Goal: Contribute content: Add original content to the website for others to see

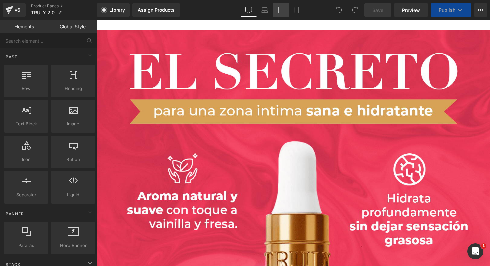
click at [282, 13] on icon at bounding box center [280, 10] width 5 height 6
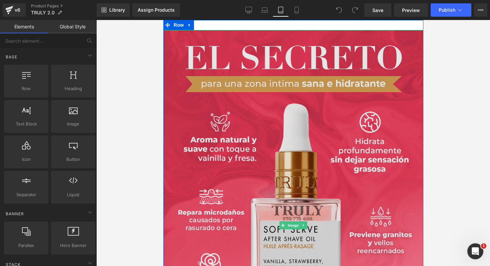
click at [325, 145] on img at bounding box center [293, 225] width 260 height 390
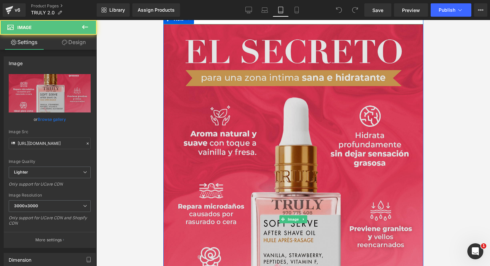
scroll to position [7, 0]
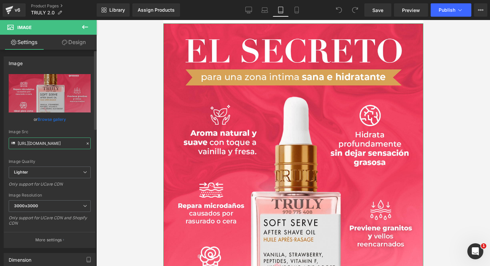
click at [61, 145] on input "[URL][DOMAIN_NAME]" at bounding box center [50, 143] width 82 height 12
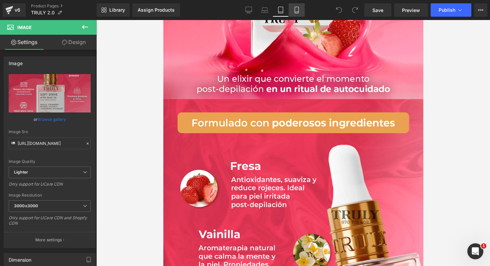
click at [298, 12] on icon at bounding box center [297, 12] width 4 height 0
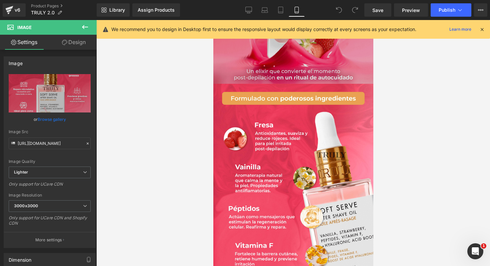
scroll to position [238, 0]
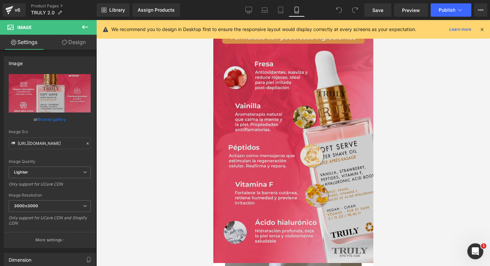
click at [301, 130] on img at bounding box center [293, 143] width 160 height 240
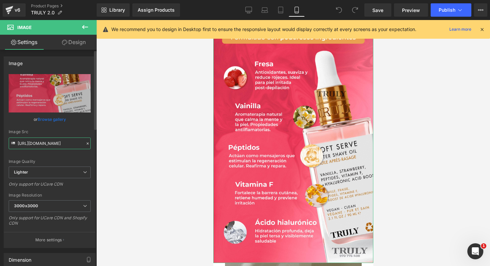
click at [66, 144] on input "[URL][DOMAIN_NAME]" at bounding box center [50, 143] width 82 height 12
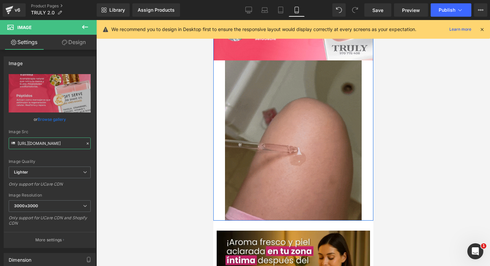
scroll to position [446, 0]
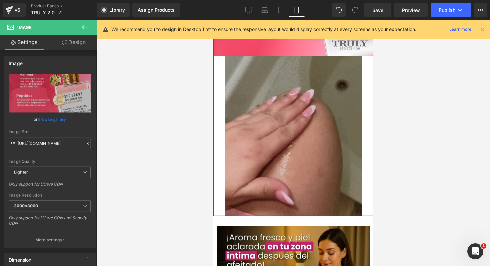
click at [303, 158] on img at bounding box center [293, 136] width 137 height 160
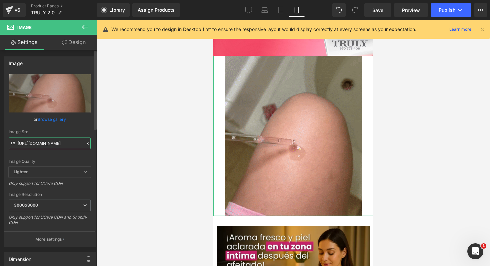
click at [59, 145] on input "[URL][DOMAIN_NAME]" at bounding box center [50, 143] width 82 height 12
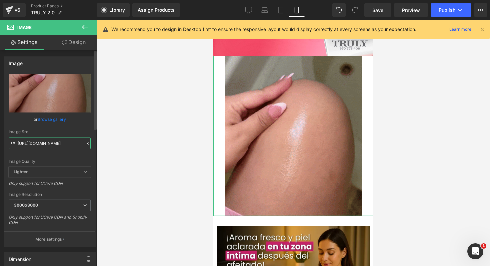
click at [59, 145] on input "[URL][DOMAIN_NAME]" at bounding box center [50, 143] width 82 height 12
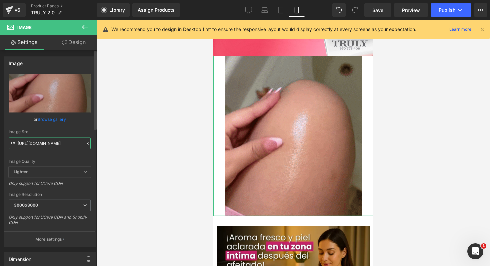
click at [59, 145] on input "[URL][DOMAIN_NAME]" at bounding box center [50, 143] width 82 height 12
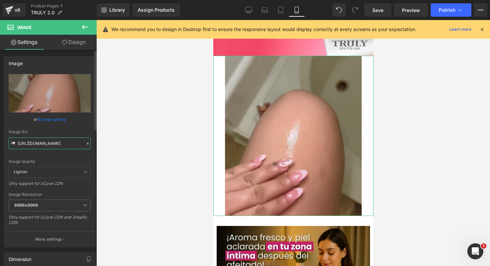
click at [59, 145] on input "[URL][DOMAIN_NAME]" at bounding box center [50, 143] width 82 height 12
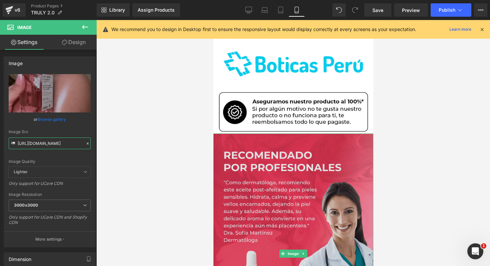
scroll to position [839, 0]
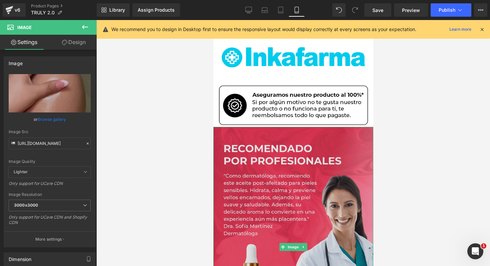
click at [289, 147] on img at bounding box center [293, 247] width 160 height 240
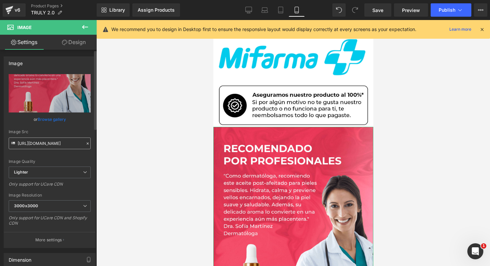
click at [63, 144] on input "[URL][DOMAIN_NAME]" at bounding box center [50, 143] width 82 height 12
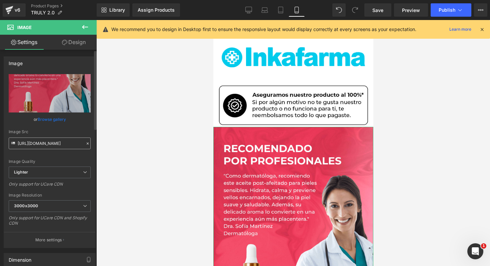
click at [63, 144] on input "[URL][DOMAIN_NAME]" at bounding box center [50, 143] width 82 height 12
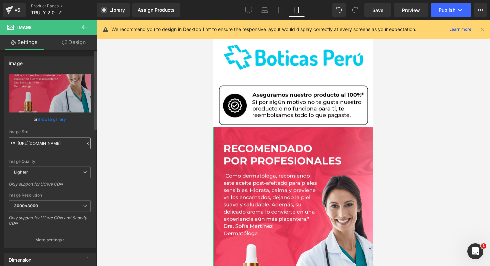
click at [63, 144] on input "[URL][DOMAIN_NAME]" at bounding box center [50, 143] width 82 height 12
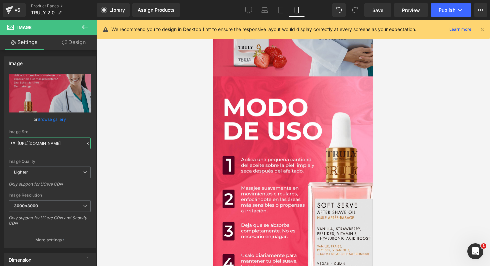
scroll to position [1134, 0]
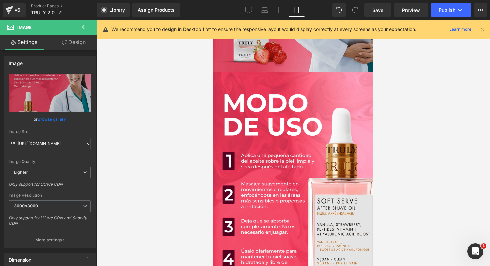
click at [295, 189] on img at bounding box center [293, 192] width 160 height 240
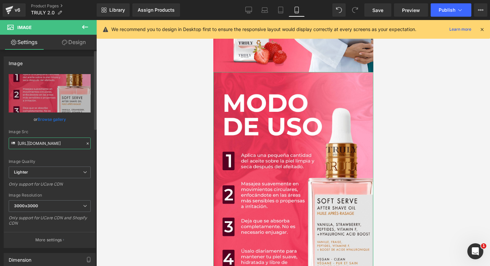
click at [64, 143] on input "[URL][DOMAIN_NAME]" at bounding box center [50, 143] width 82 height 12
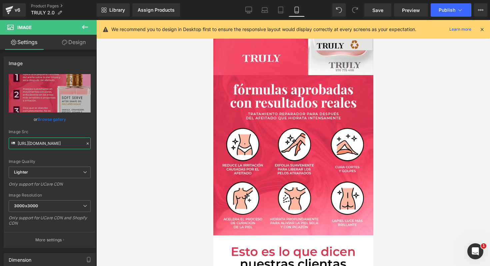
scroll to position [1373, 0]
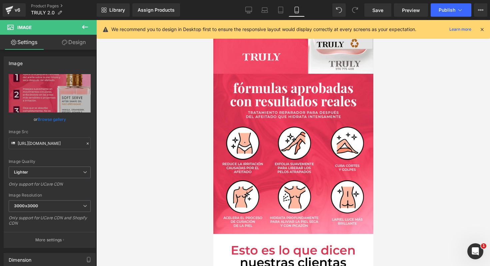
click at [281, 143] on img at bounding box center [293, 154] width 160 height 160
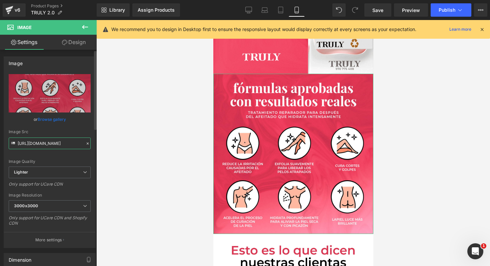
click at [48, 145] on input "[URL][DOMAIN_NAME]" at bounding box center [50, 143] width 82 height 12
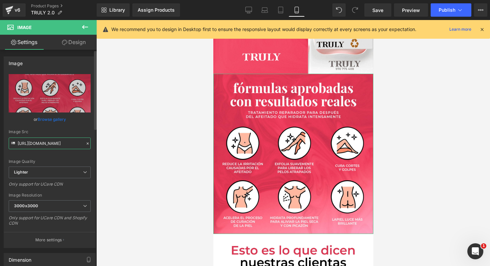
click at [48, 145] on input "[URL][DOMAIN_NAME]" at bounding box center [50, 143] width 82 height 12
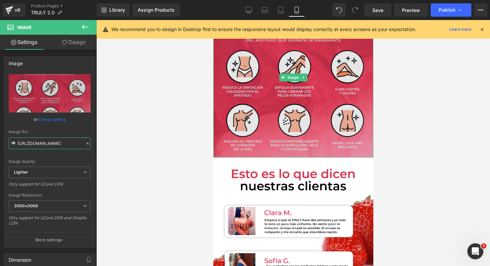
scroll to position [1529, 0]
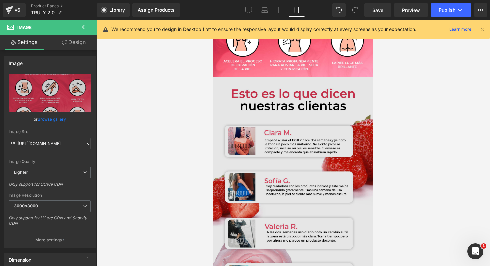
click at [283, 115] on img at bounding box center [293, 197] width 160 height 240
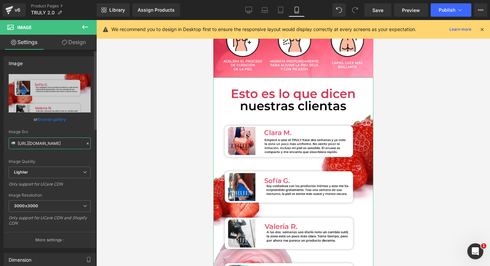
click at [50, 144] on input "[URL][DOMAIN_NAME]" at bounding box center [50, 143] width 82 height 12
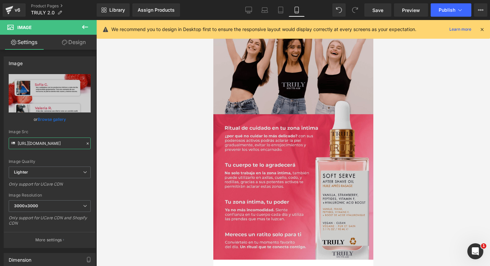
scroll to position [1790, 0]
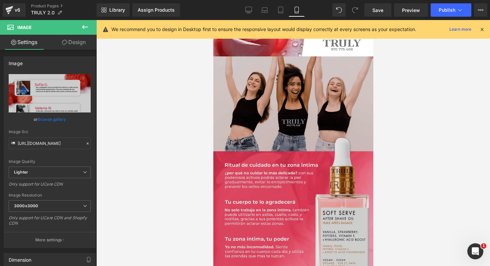
click at [303, 131] on div "Image" at bounding box center [293, 176] width 160 height 240
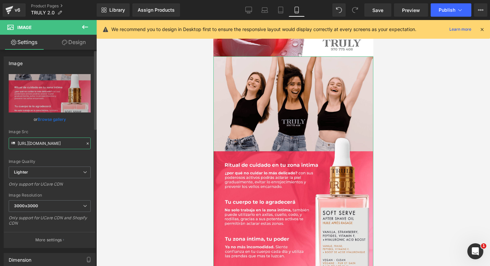
click at [65, 145] on input "[URL][DOMAIN_NAME]" at bounding box center [50, 143] width 82 height 12
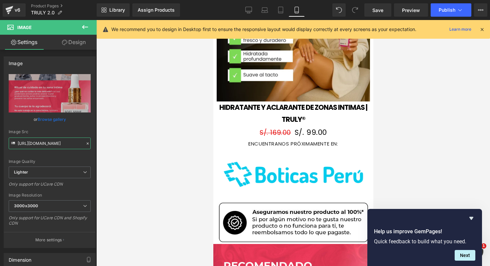
scroll to position [721, 0]
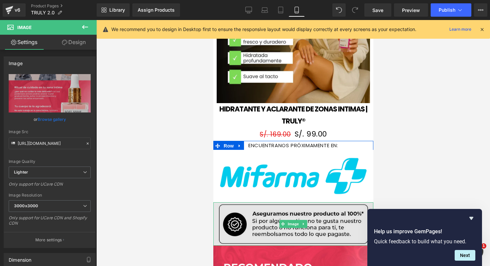
click at [247, 202] on img at bounding box center [293, 223] width 160 height 43
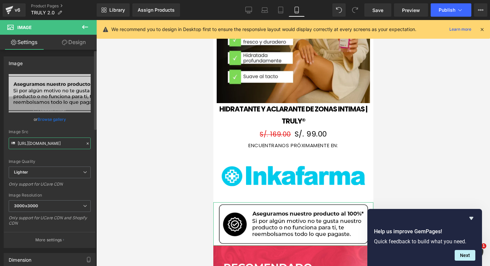
click at [55, 141] on input "[URL][DOMAIN_NAME]" at bounding box center [50, 143] width 82 height 12
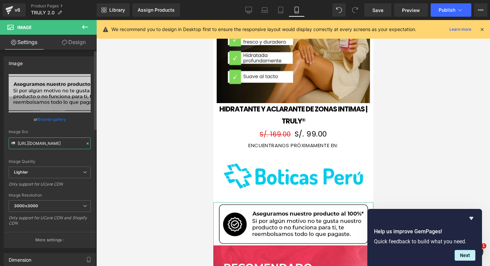
click at [55, 141] on input "[URL][DOMAIN_NAME]" at bounding box center [50, 143] width 82 height 12
click at [11, 6] on icon at bounding box center [9, 10] width 8 height 17
